Goal: Task Accomplishment & Management: Complete application form

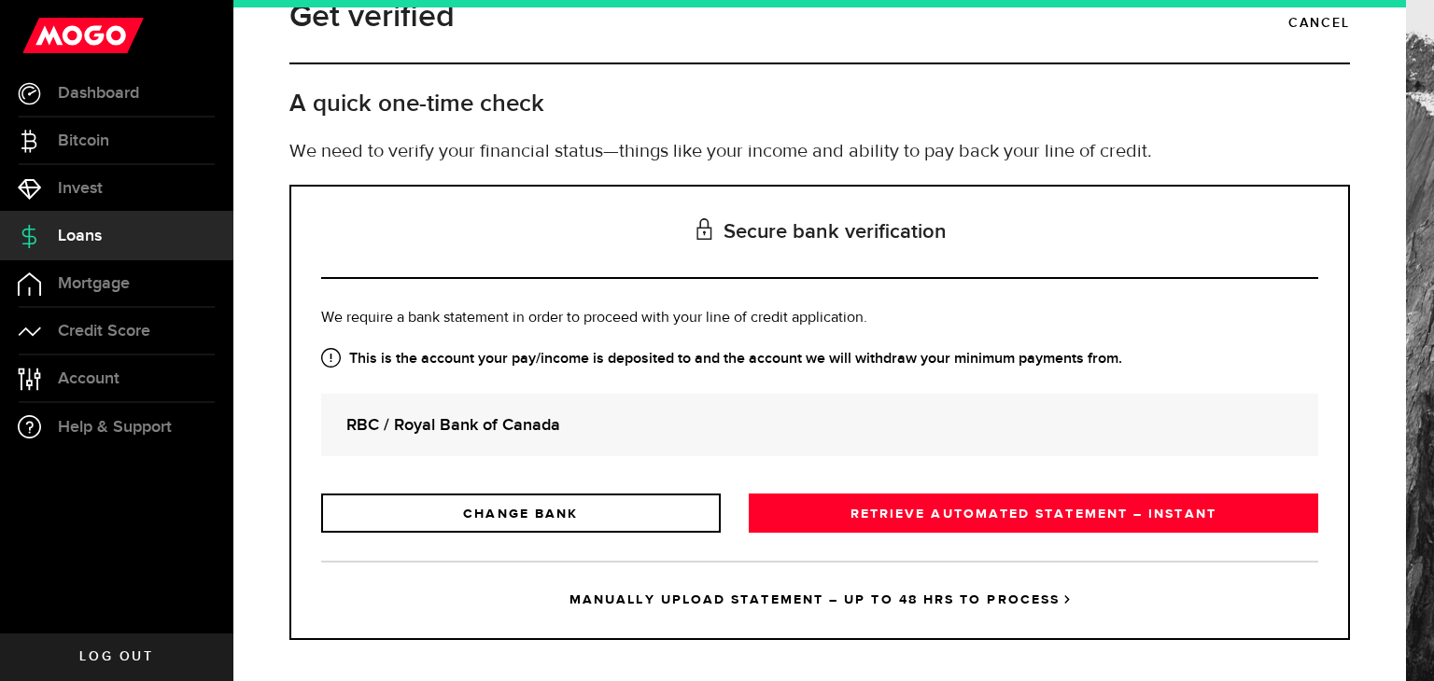
scroll to position [52, 0]
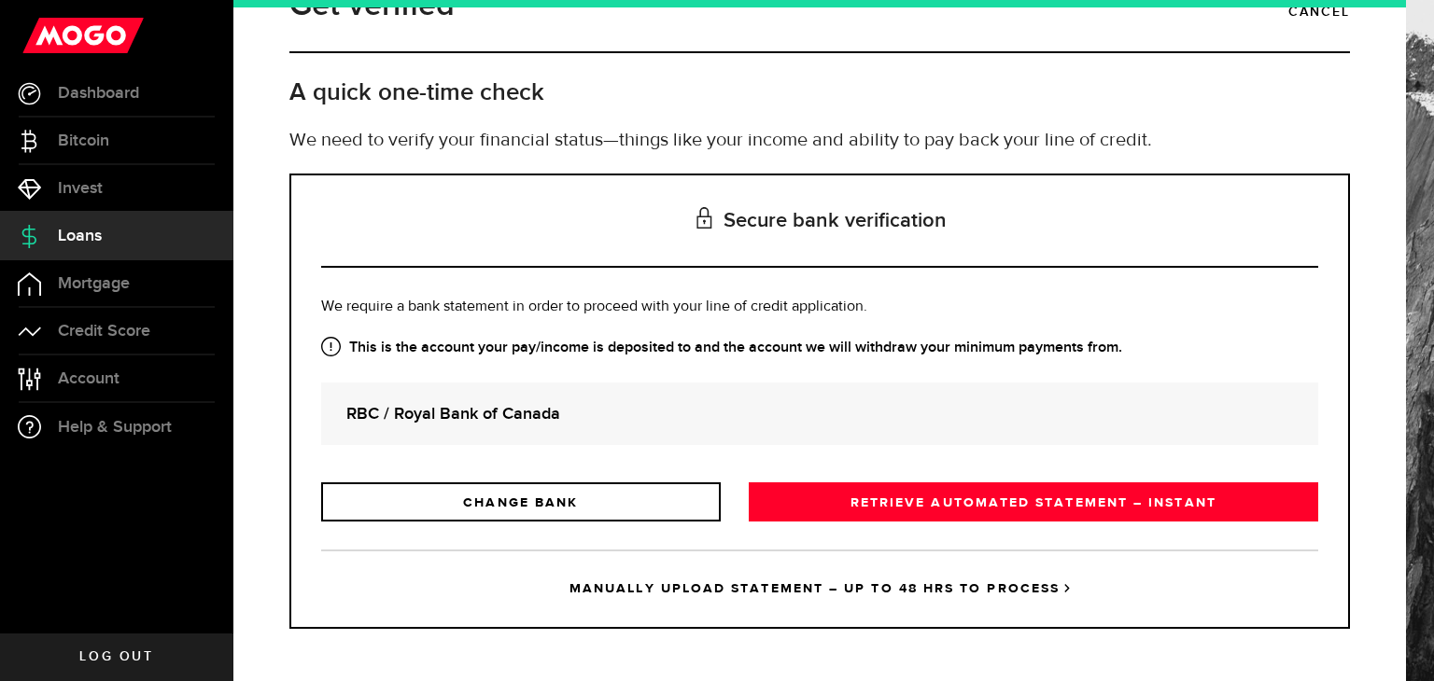
click at [968, 586] on link "MANUALLY UPLOAD STATEMENT – UP TO 48 HRS TO PROCESS" at bounding box center [819, 588] width 997 height 77
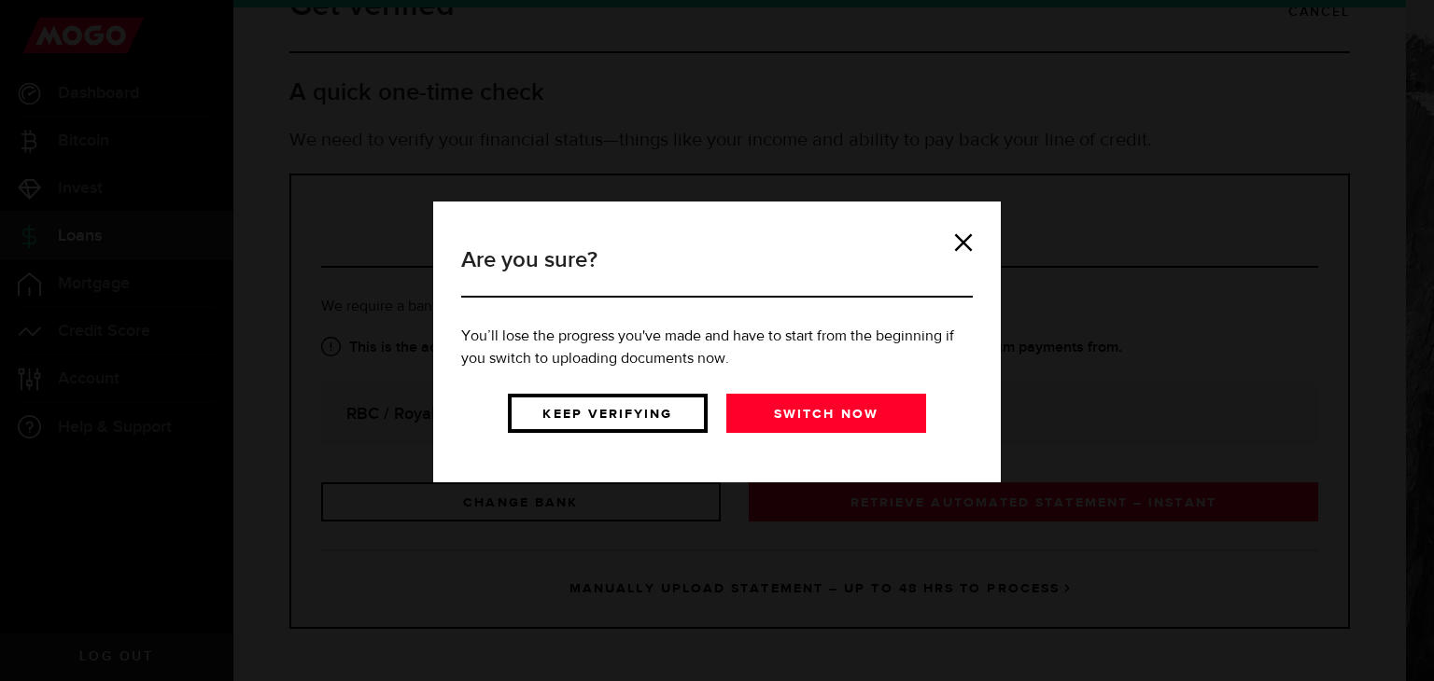
click at [647, 426] on link "Keep verifying" at bounding box center [608, 413] width 200 height 39
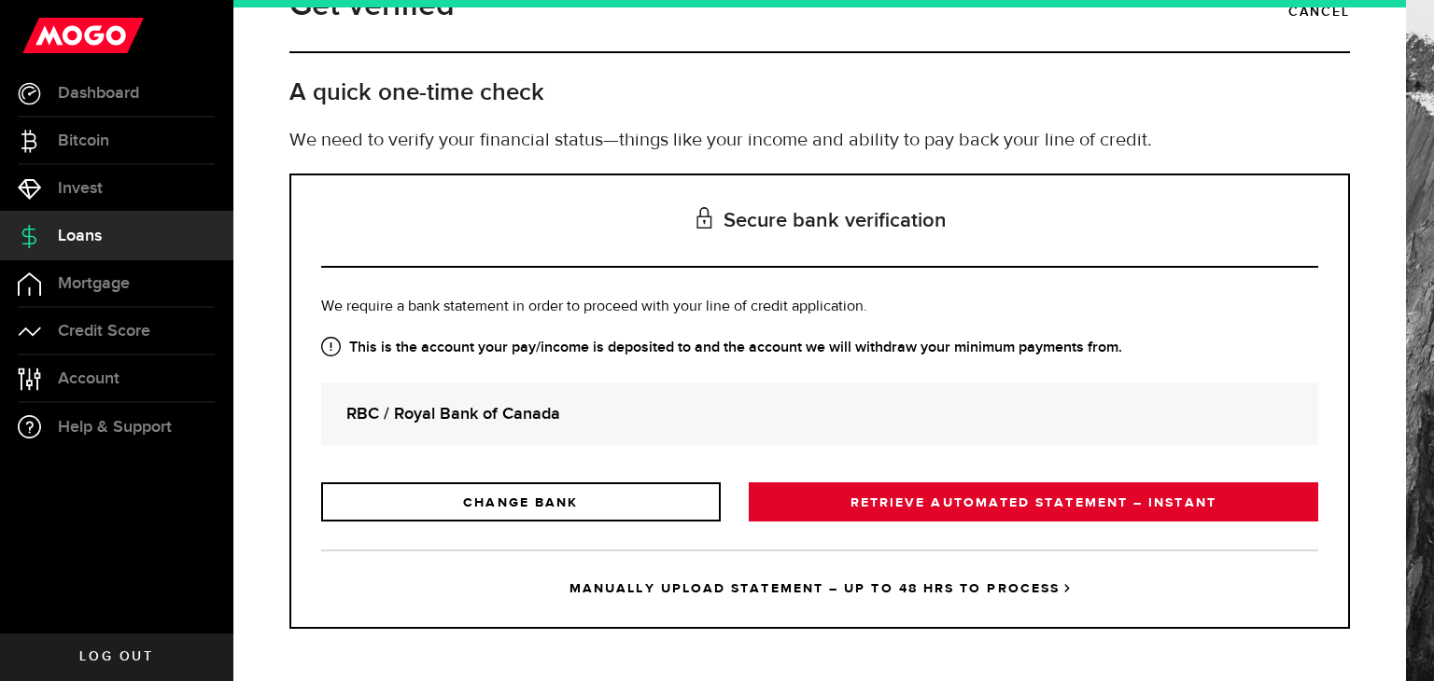
click at [981, 501] on link "RETRIEVE AUTOMATED STATEMENT – INSTANT" at bounding box center [1033, 502] width 569 height 39
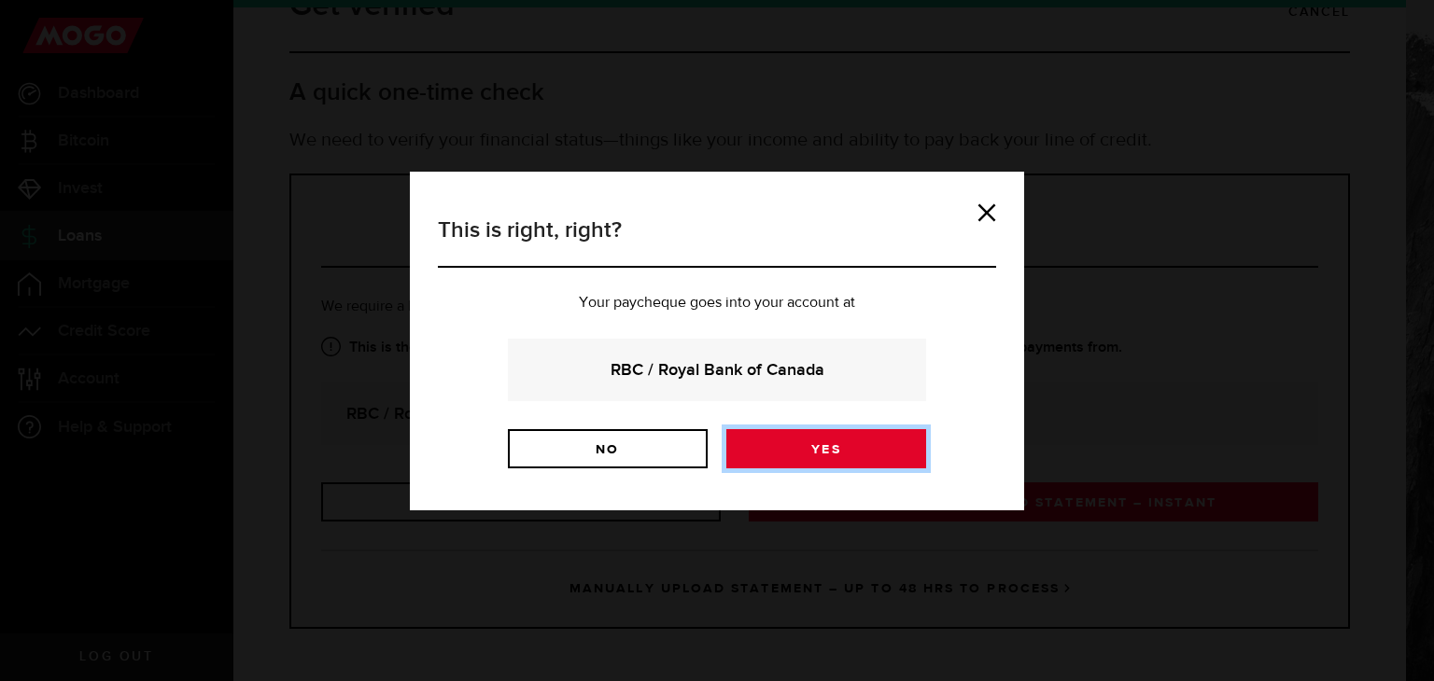
click at [835, 449] on link "Yes" at bounding box center [826, 448] width 200 height 39
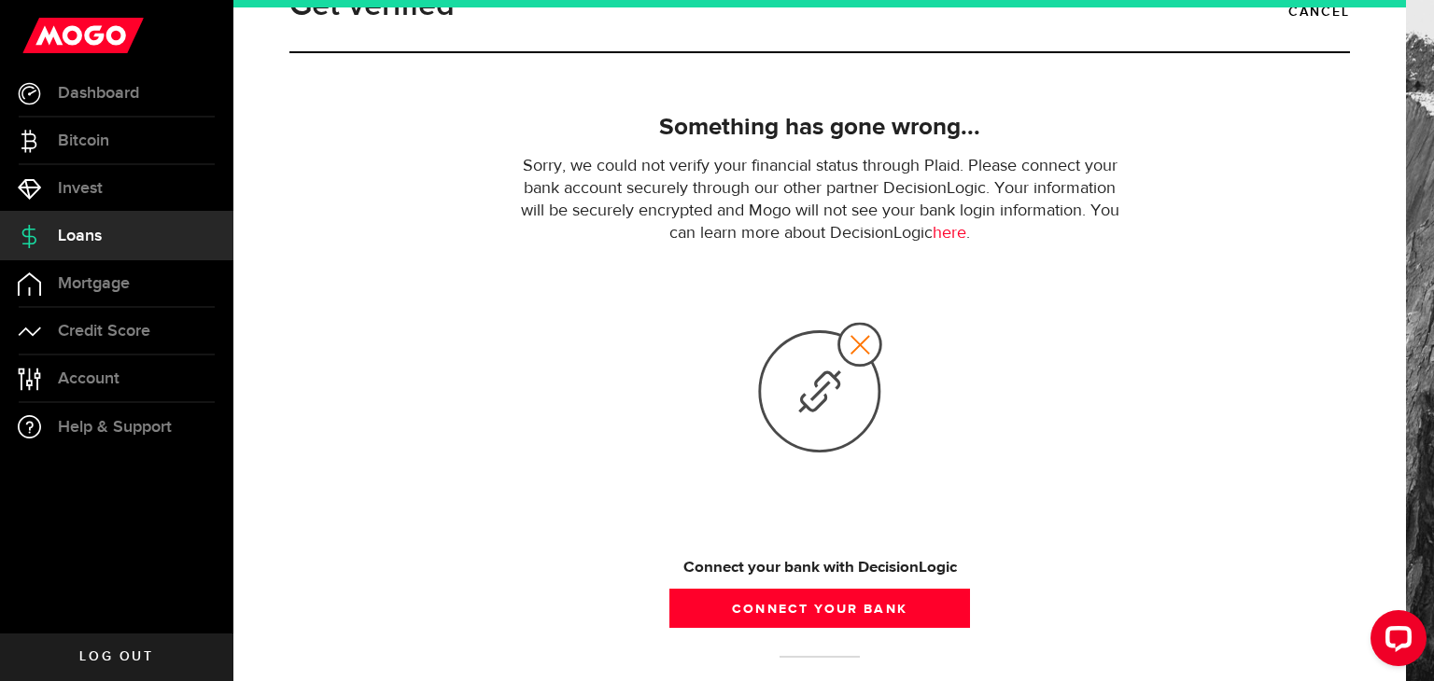
scroll to position [141, 0]
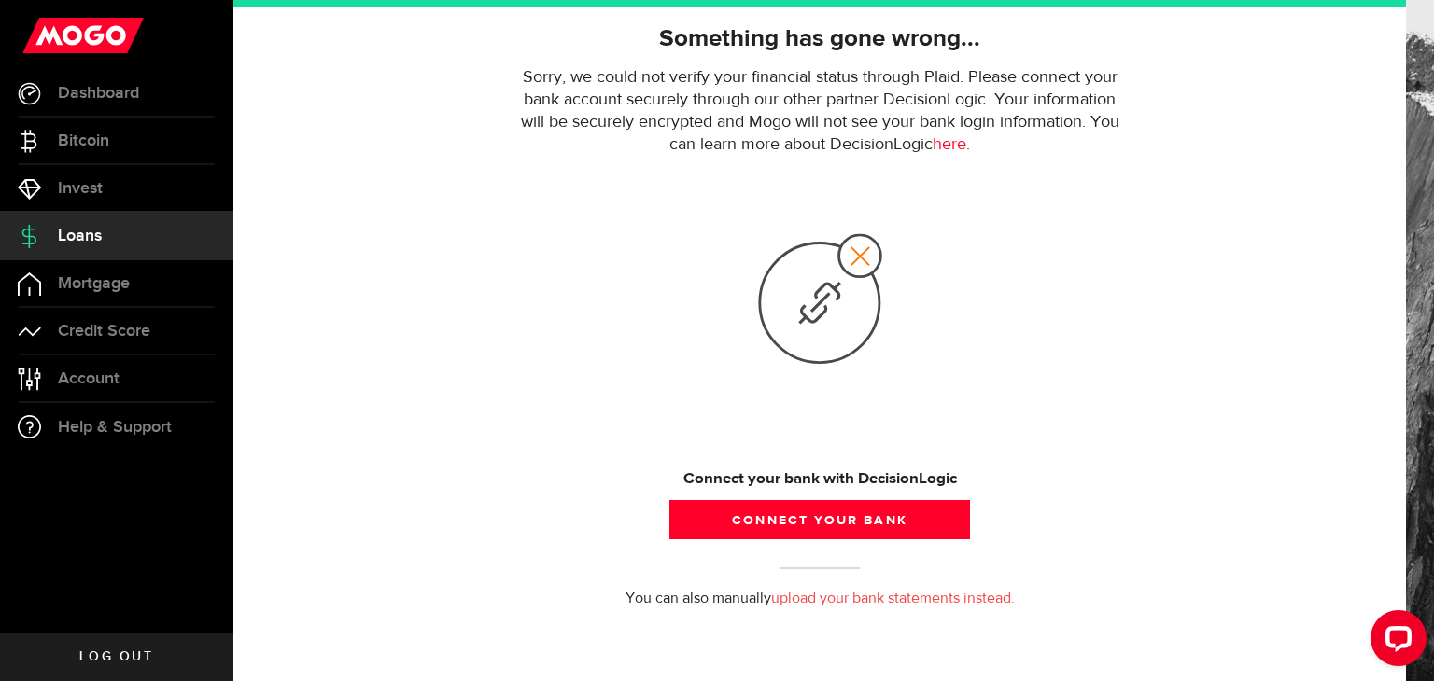
click at [910, 599] on link "upload your bank statements instead." at bounding box center [893, 599] width 244 height 15
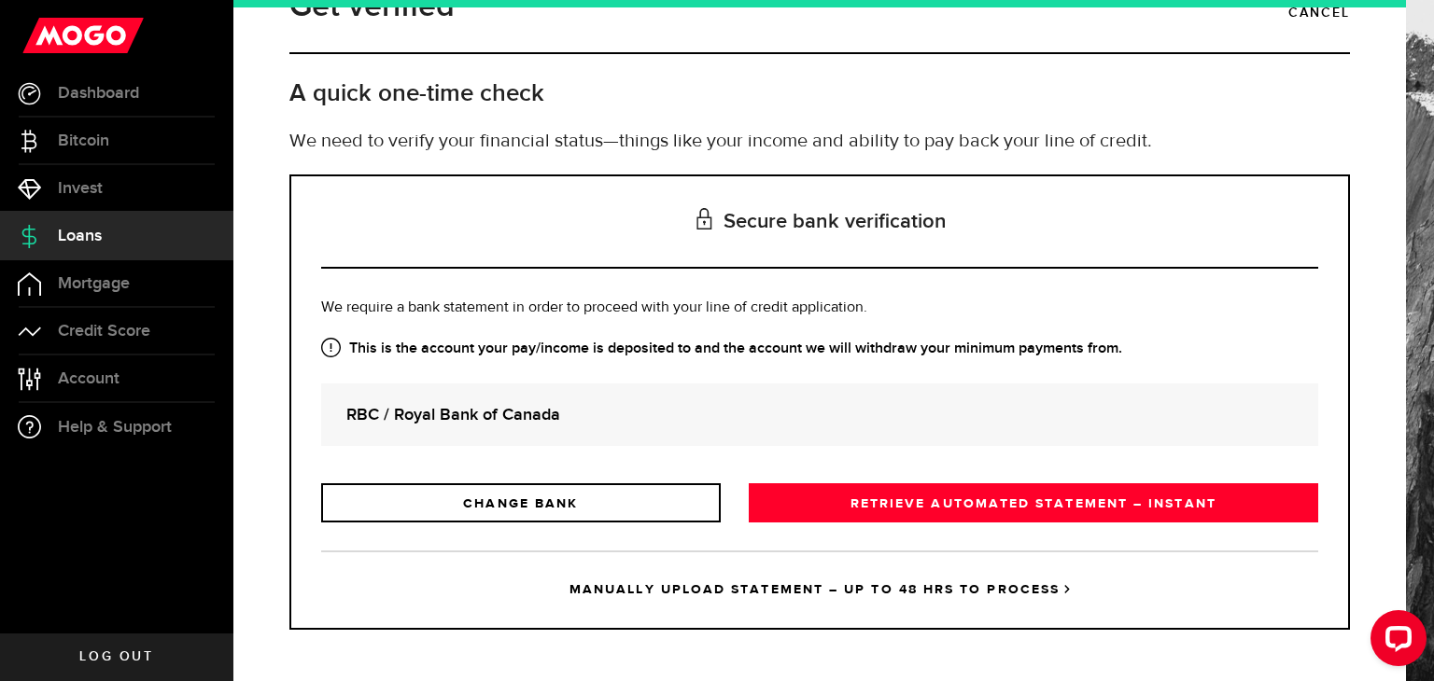
scroll to position [52, 0]
click at [906, 591] on link "MANUALLY UPLOAD STATEMENT – UP TO 48 HRS TO PROCESS" at bounding box center [819, 588] width 997 height 77
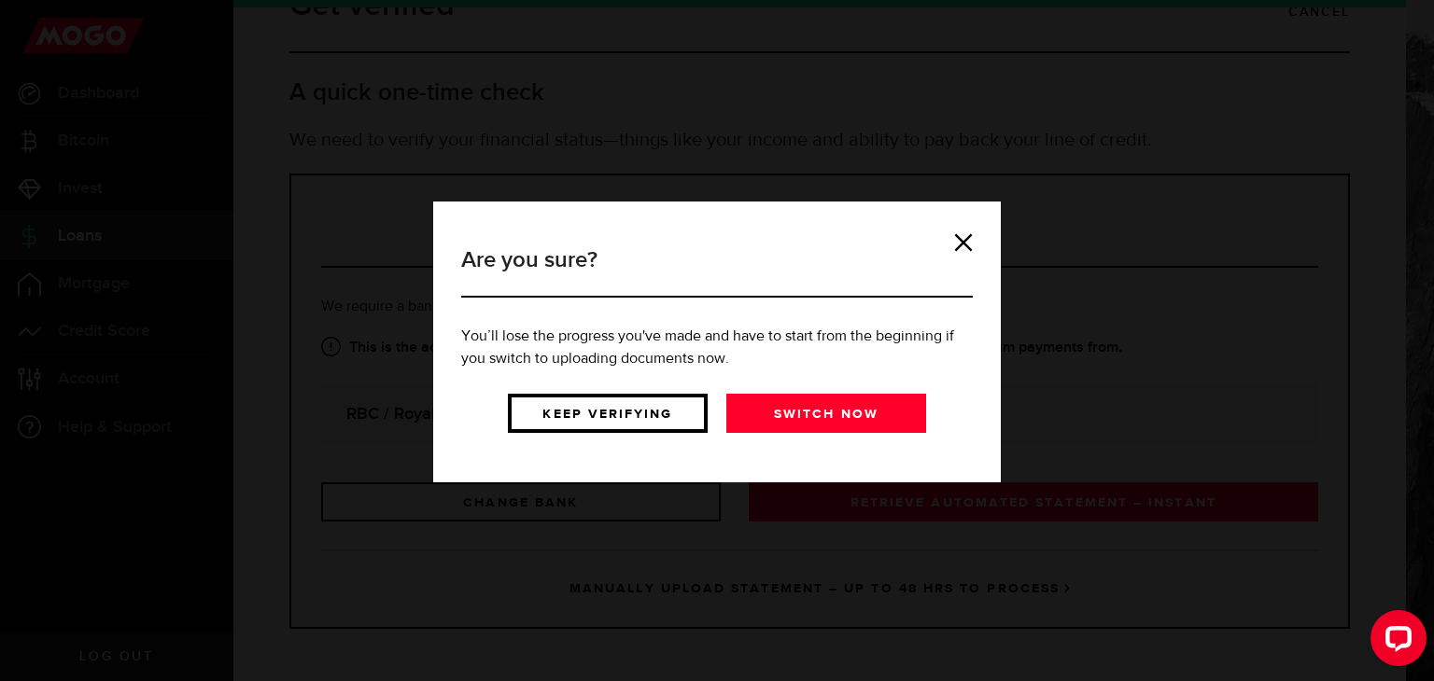
click at [646, 421] on link "Keep verifying" at bounding box center [608, 413] width 200 height 39
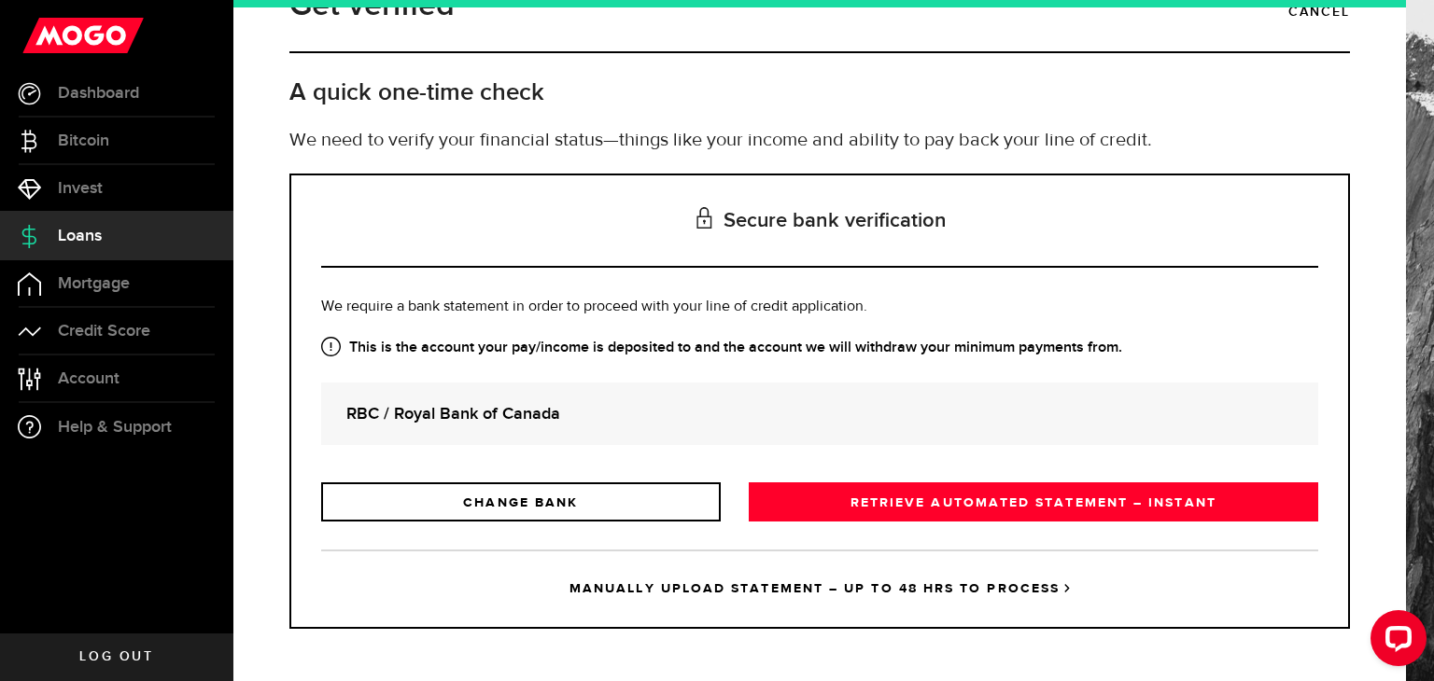
click at [988, 584] on link "MANUALLY UPLOAD STATEMENT – UP TO 48 HRS TO PROCESS" at bounding box center [819, 588] width 997 height 77
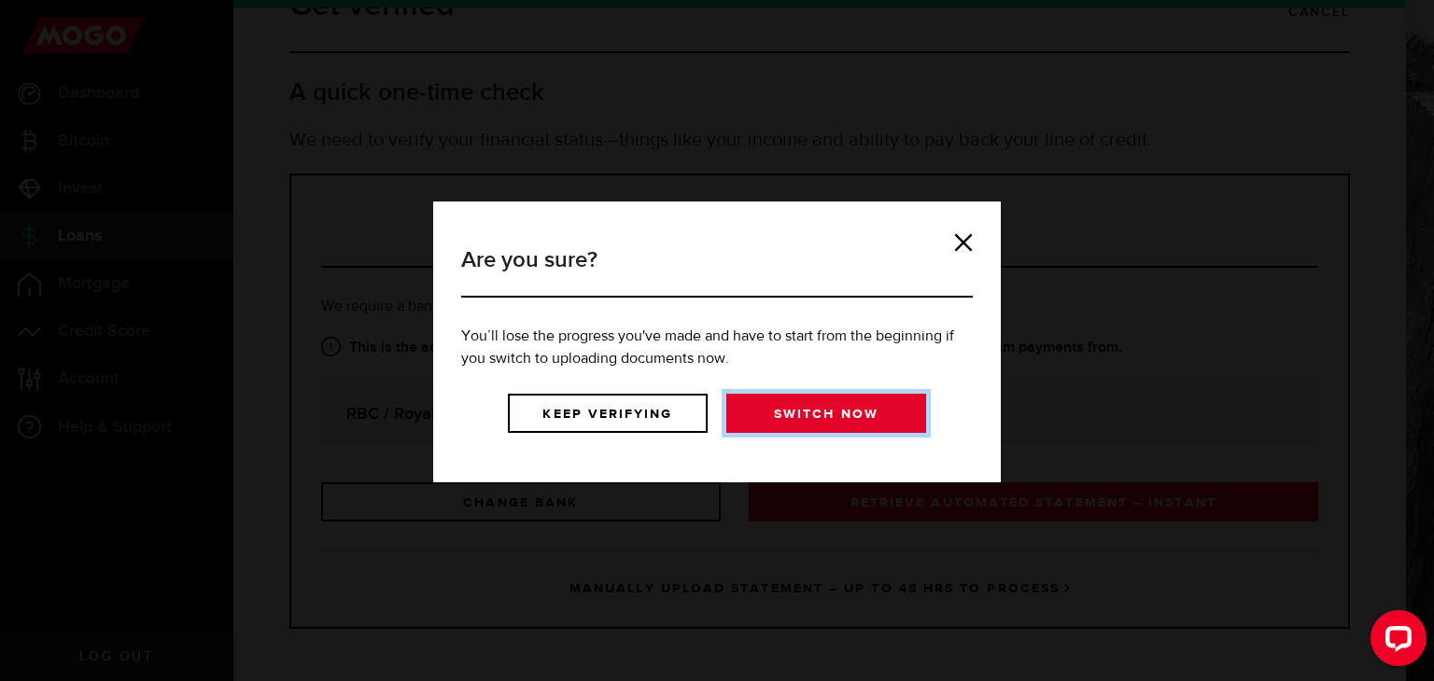
click at [893, 408] on link "Switch now" at bounding box center [826, 413] width 200 height 39
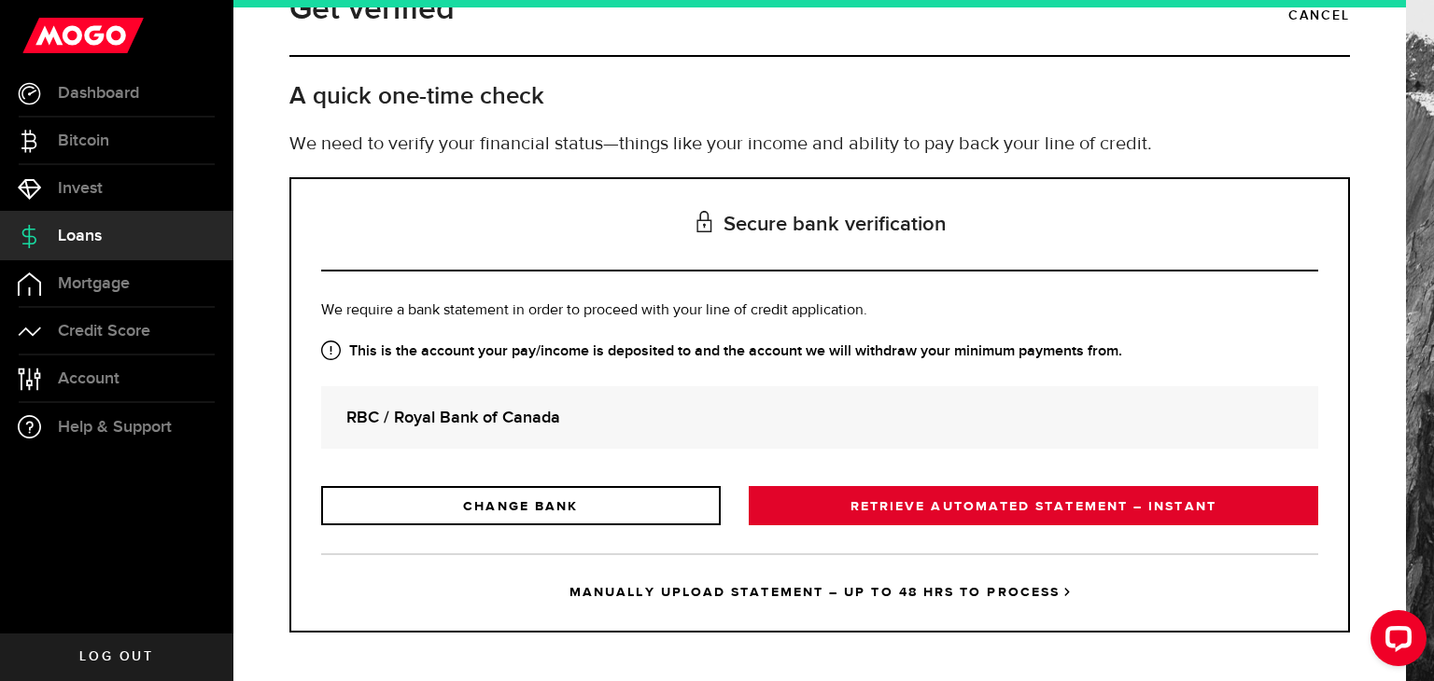
scroll to position [52, 0]
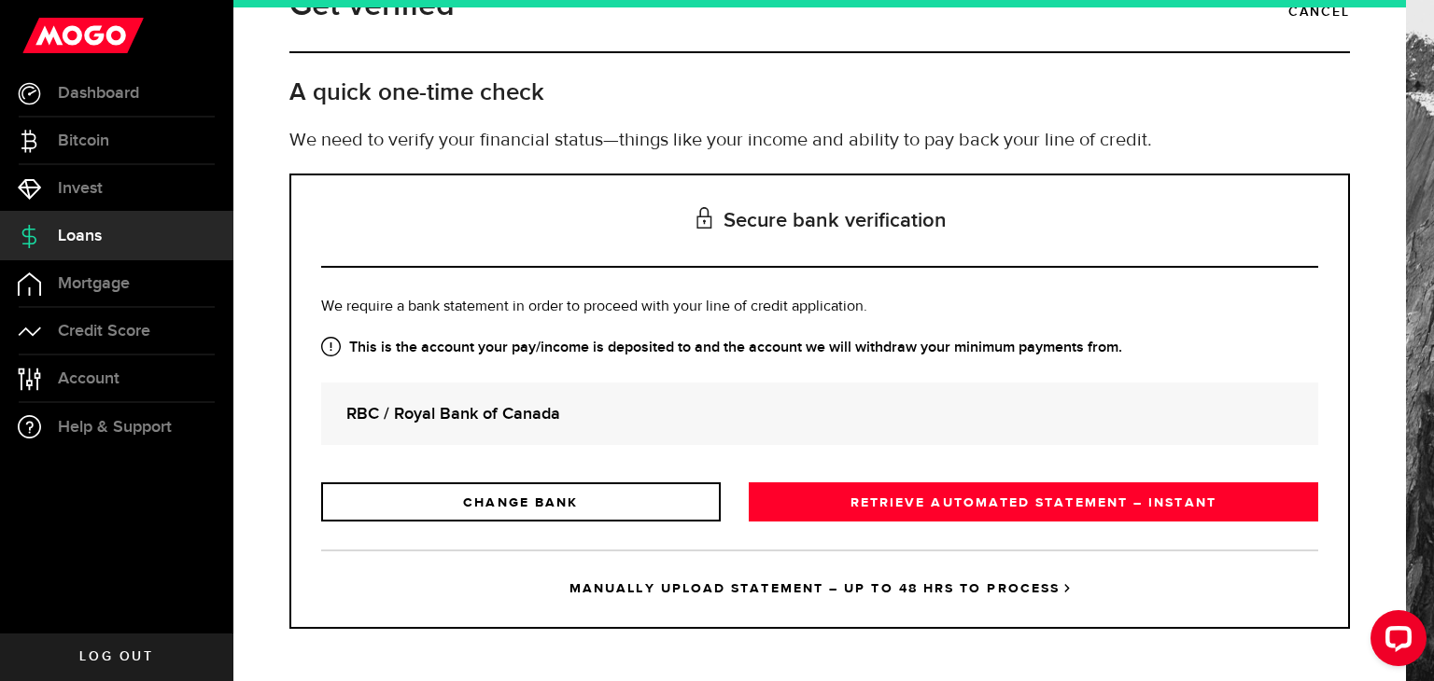
click at [1053, 594] on link "MANUALLY UPLOAD STATEMENT – UP TO 48 HRS TO PROCESS" at bounding box center [819, 588] width 997 height 77
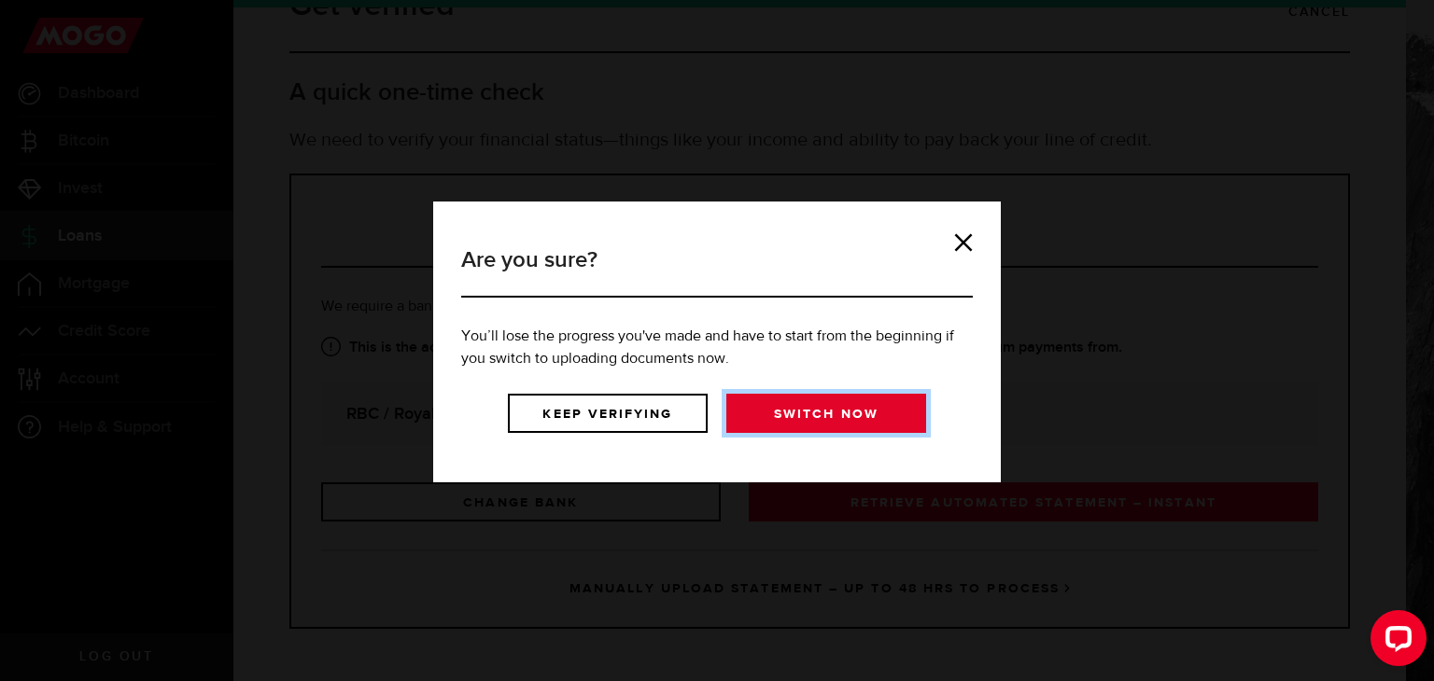
click at [870, 414] on link "Switch now" at bounding box center [826, 413] width 200 height 39
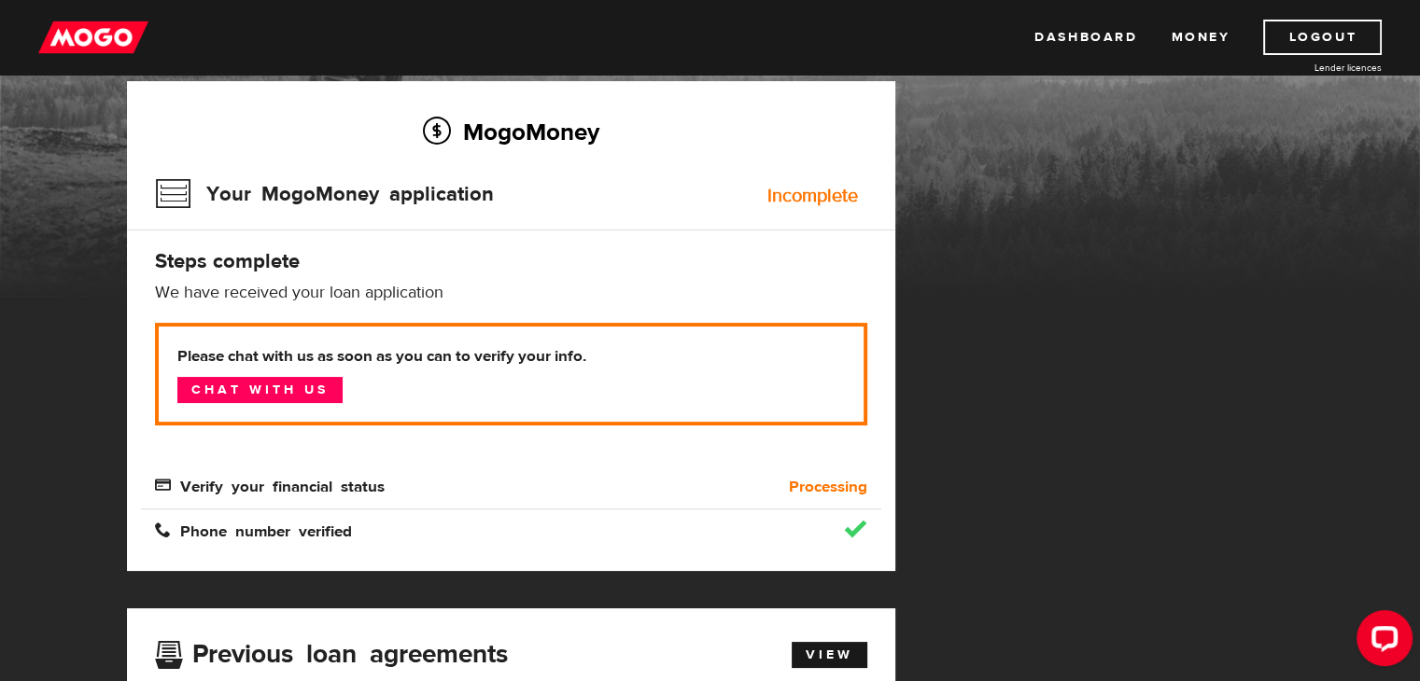
scroll to position [93, 0]
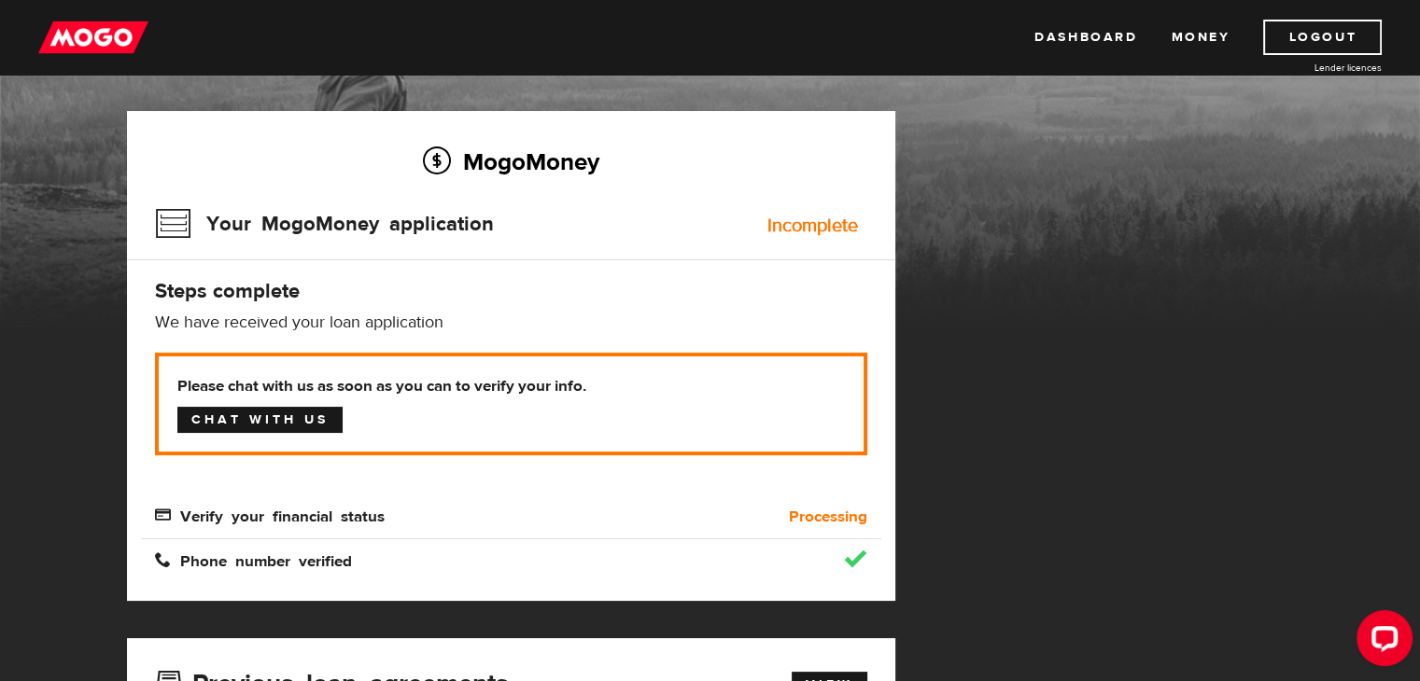
click at [260, 415] on link "Chat with us" at bounding box center [259, 420] width 165 height 26
click at [377, 525] on div "Verify your financial status" at bounding box center [418, 517] width 555 height 22
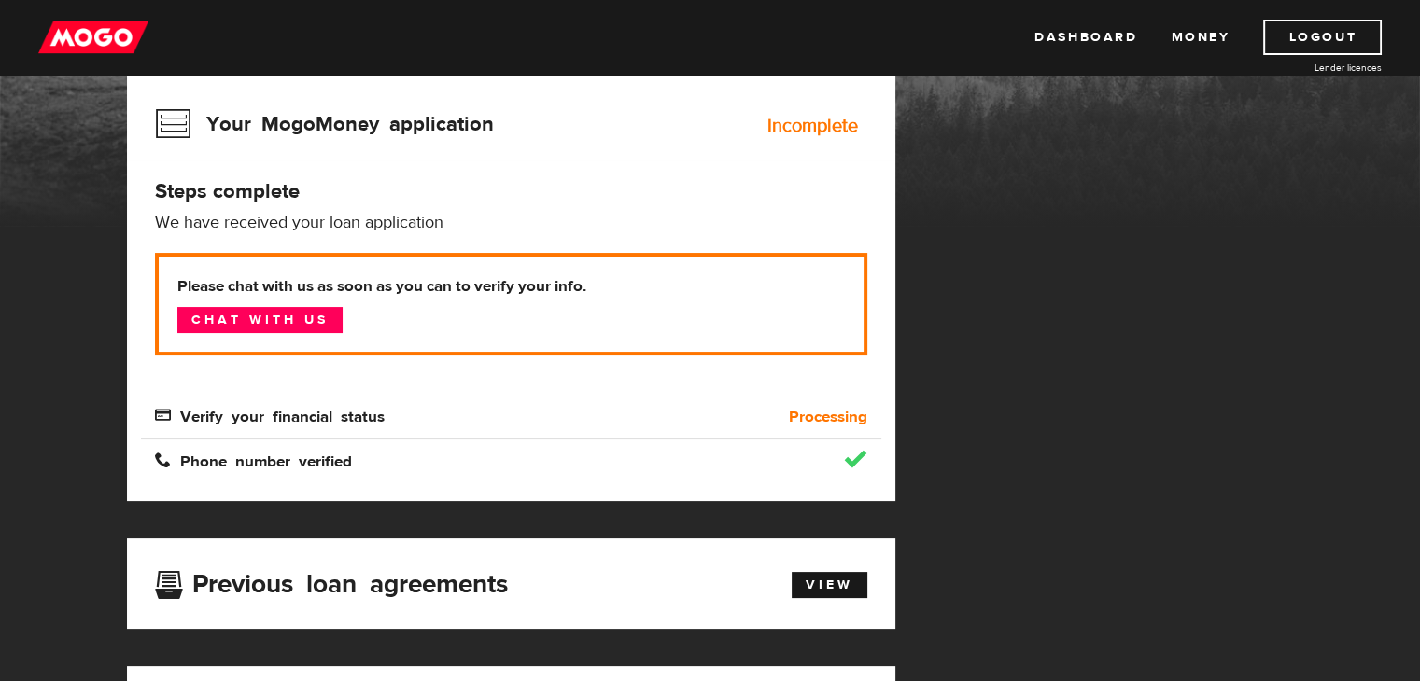
scroll to position [373, 0]
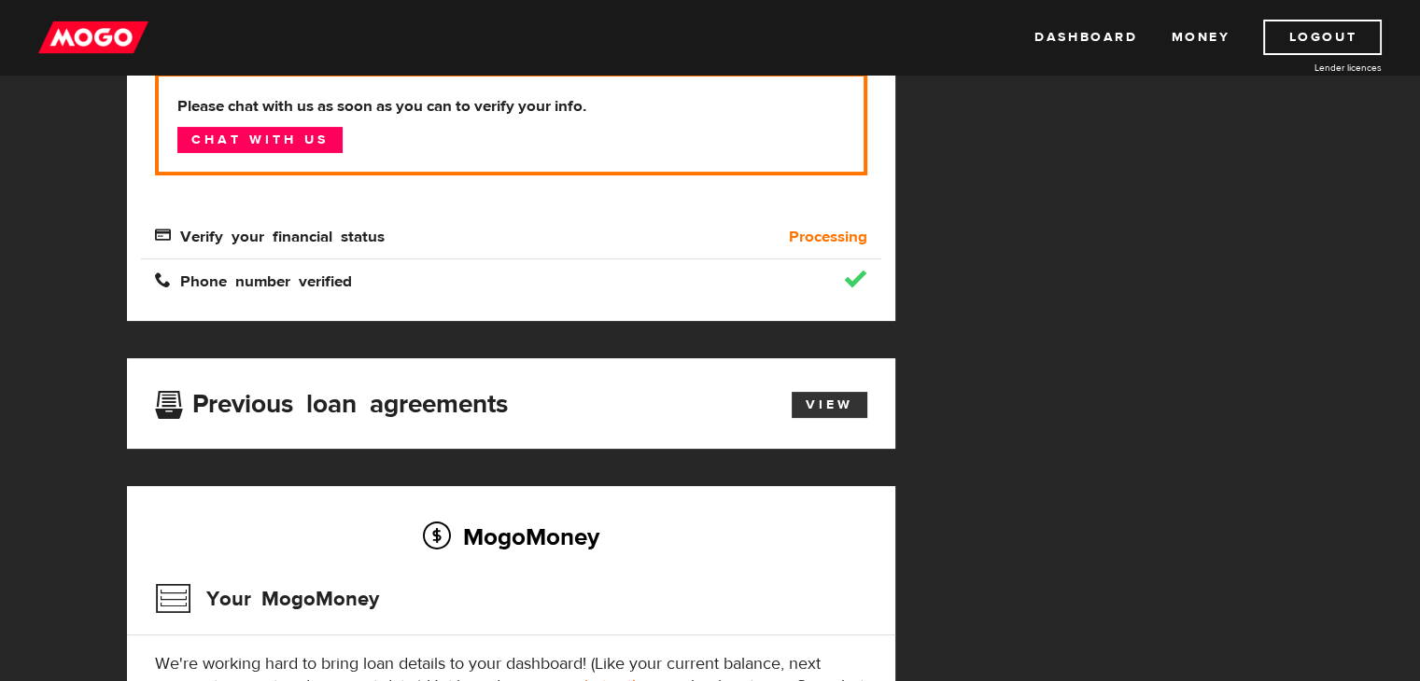
click at [836, 404] on link "View" at bounding box center [830, 405] width 76 height 26
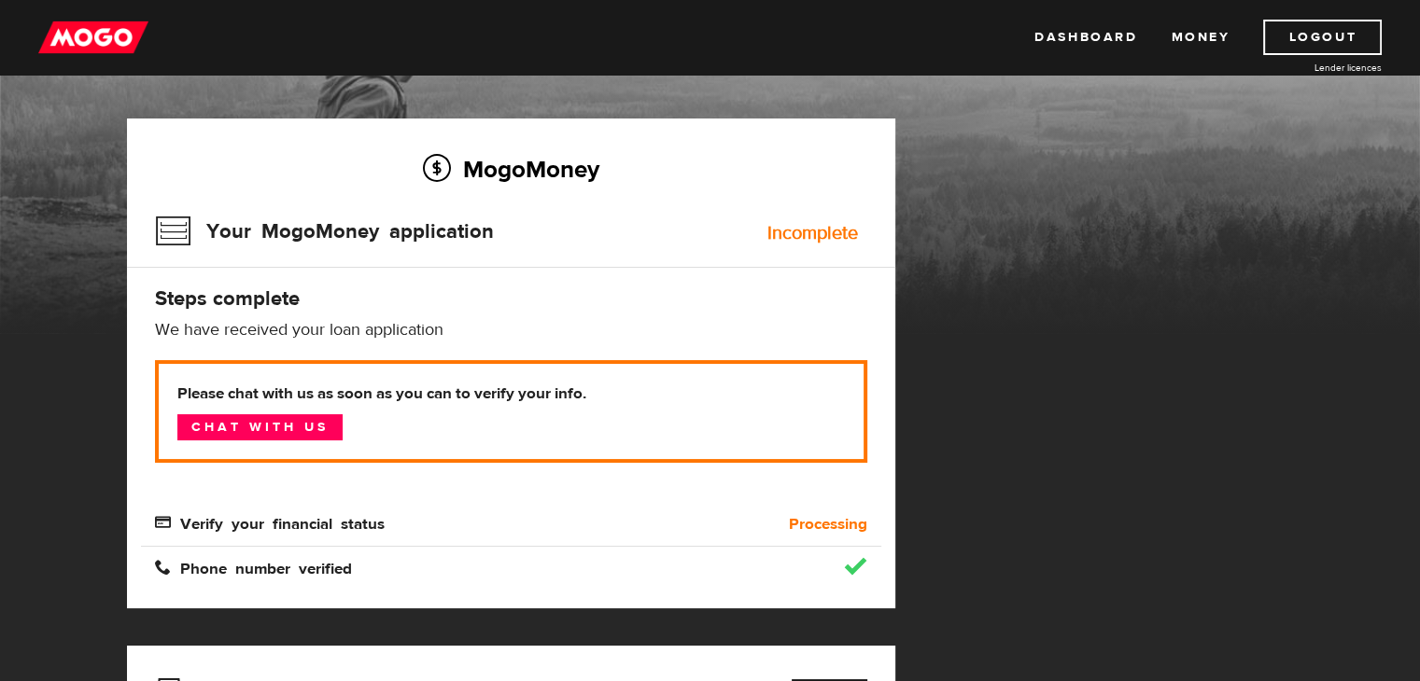
scroll to position [93, 0]
